Goal: Find specific page/section: Find specific page/section

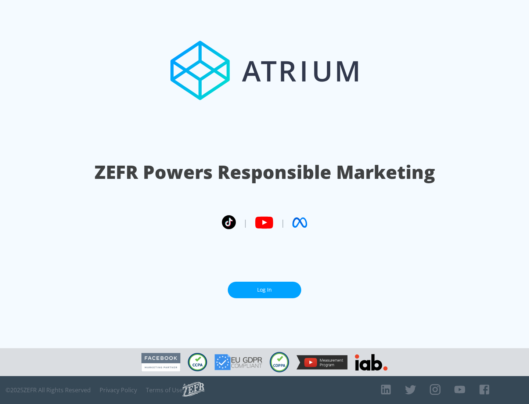
click at [265, 290] on link "Log In" at bounding box center [264, 290] width 73 height 17
